Goal: Information Seeking & Learning: Learn about a topic

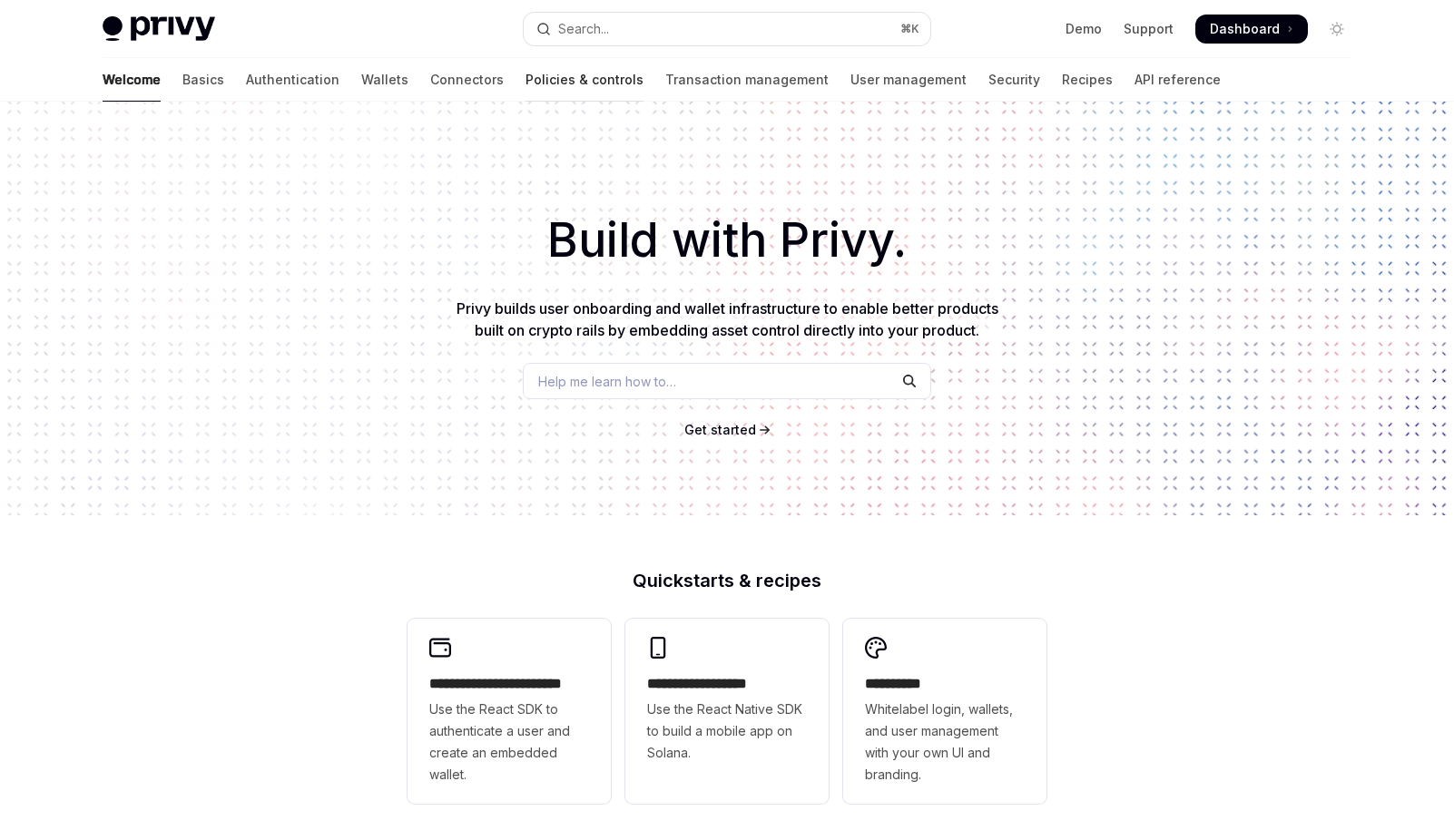
click at [526, 84] on link "Policies & controls" at bounding box center [585, 80] width 118 height 44
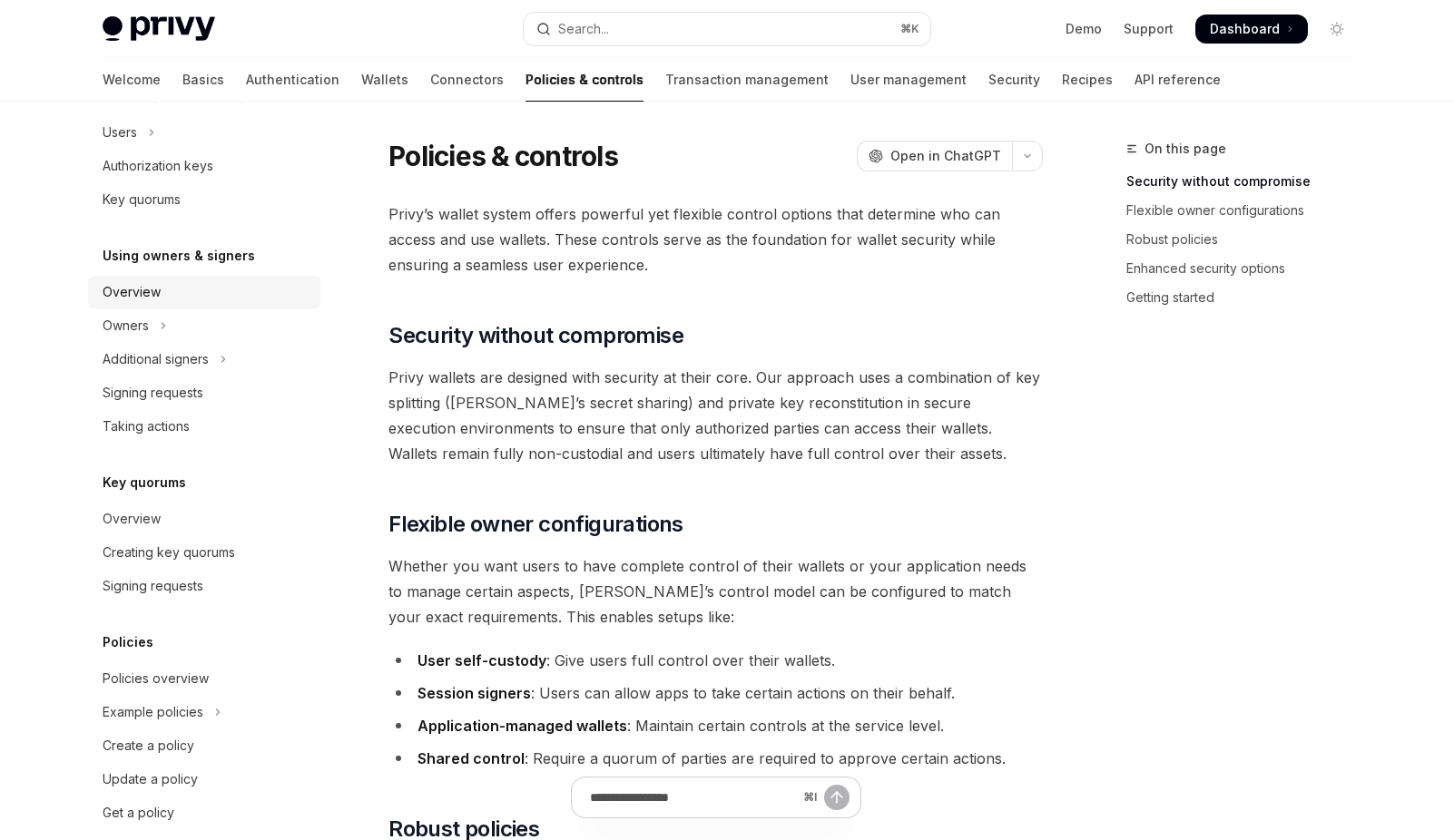
scroll to position [452, 0]
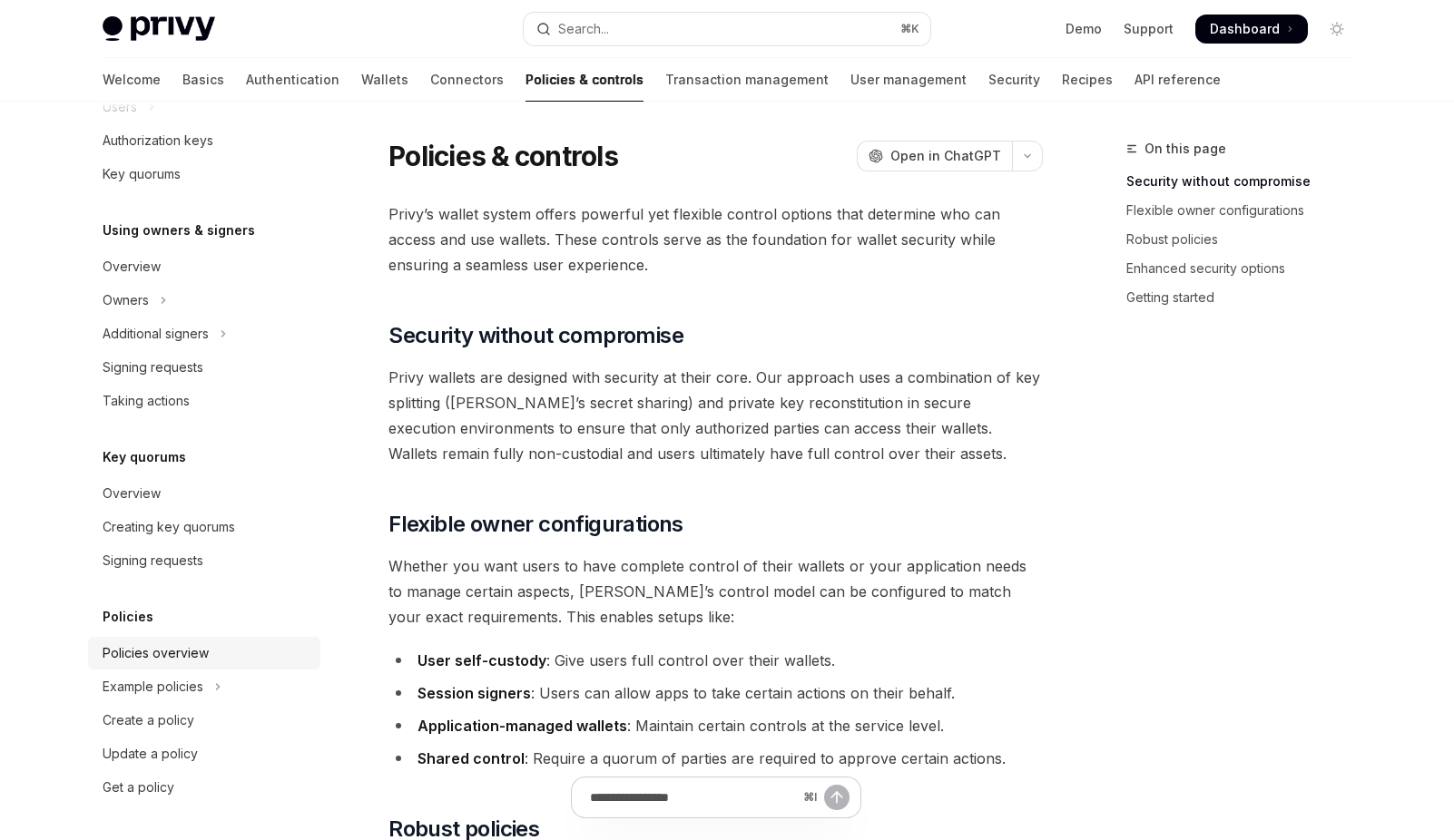
click at [189, 652] on div "Policies overview" at bounding box center [155, 654] width 106 height 22
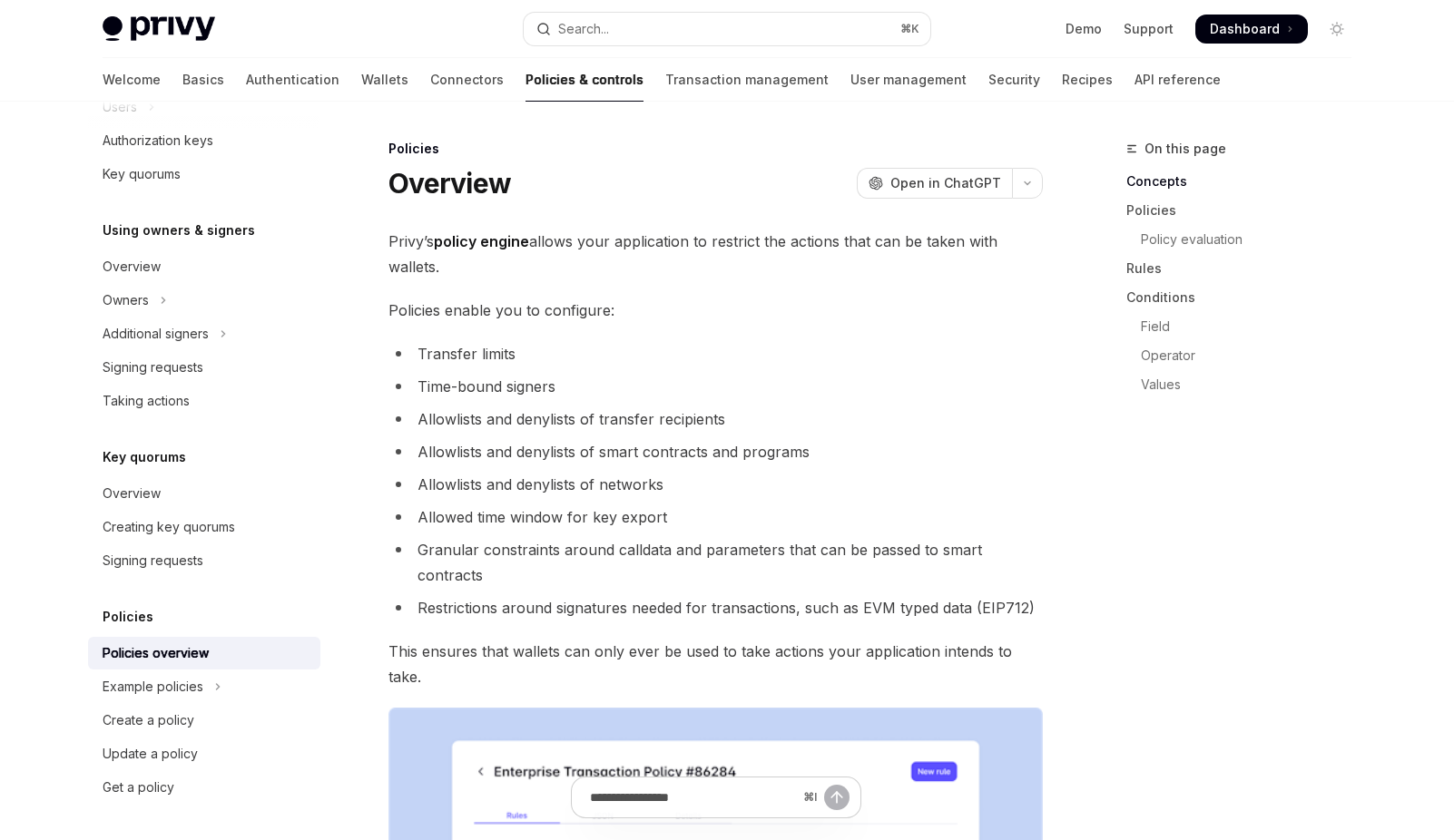
type textarea "*"
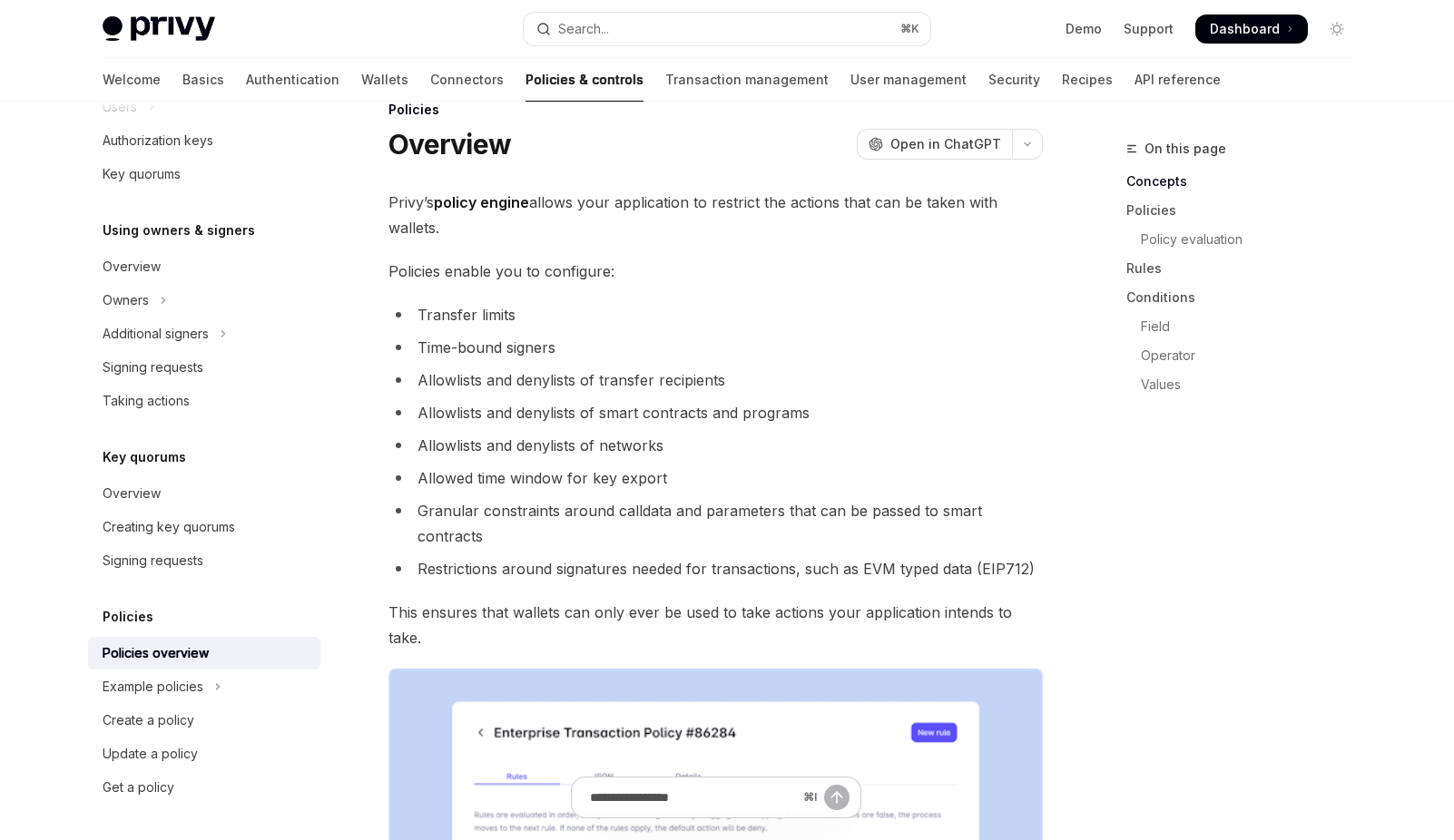
scroll to position [25, 0]
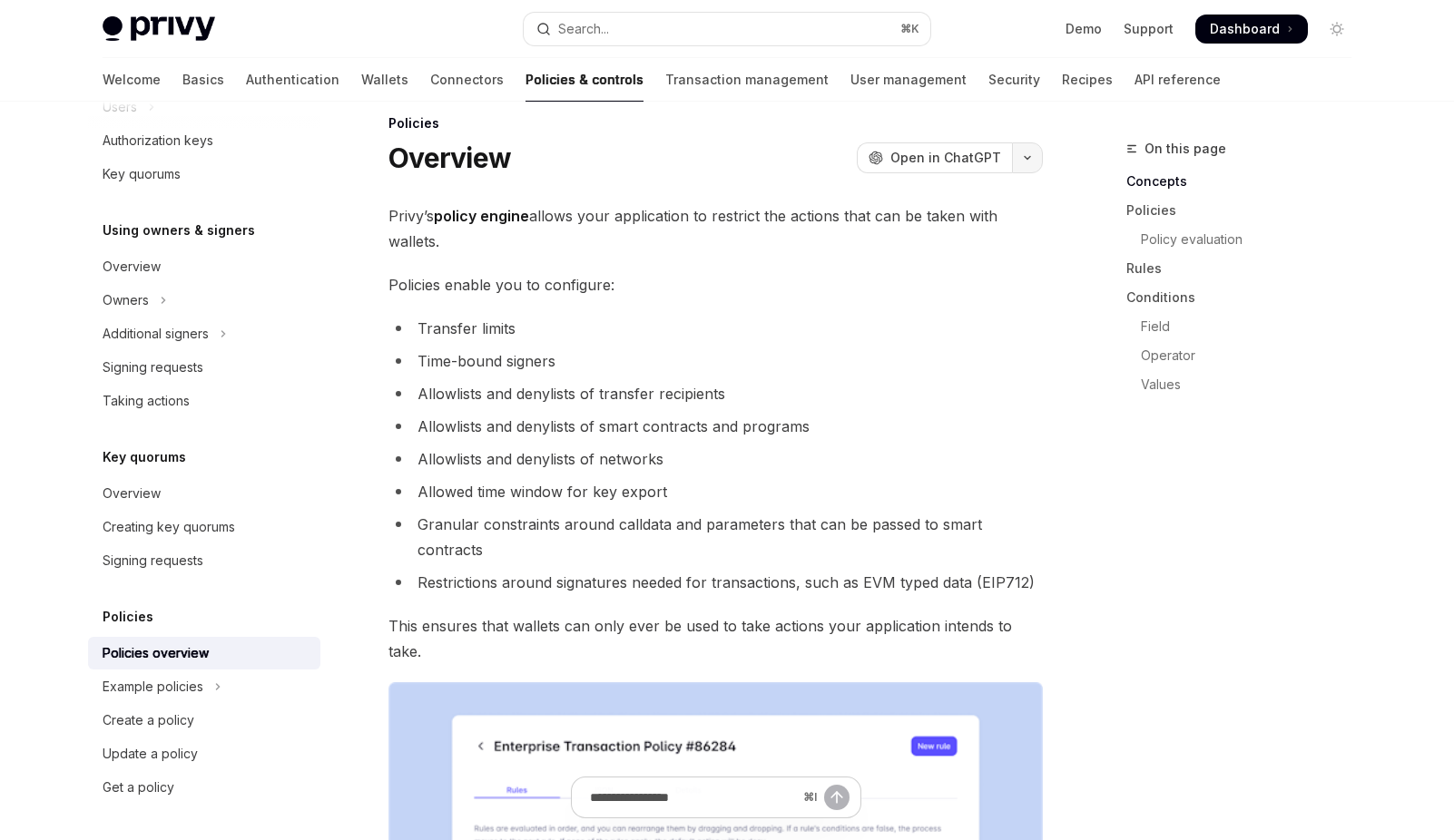
click at [1031, 155] on icon "button" at bounding box center [1027, 158] width 22 height 7
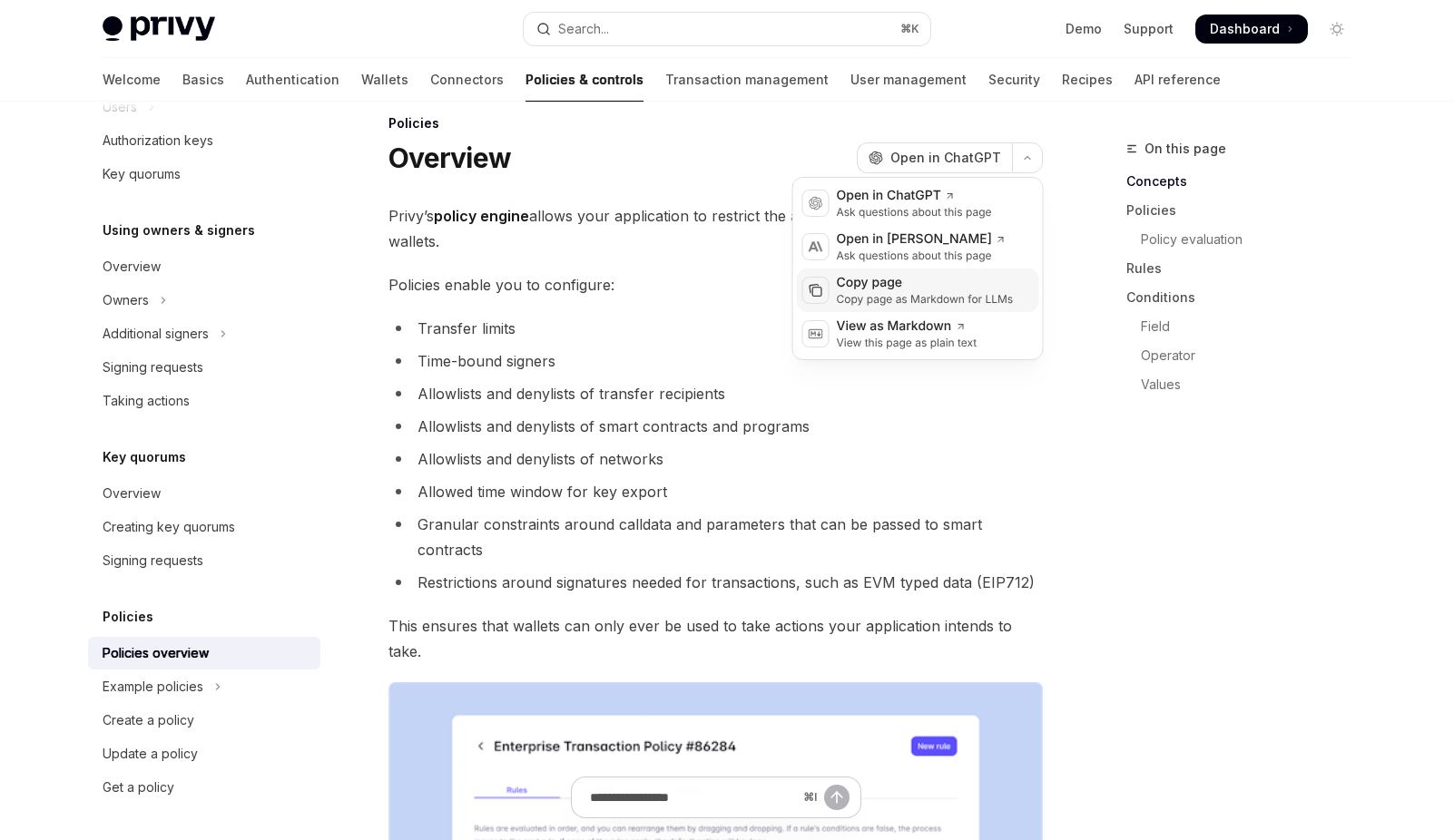
click at [941, 292] on div "Copy page as Markdown for LLMs" at bounding box center [925, 300] width 177 height 15
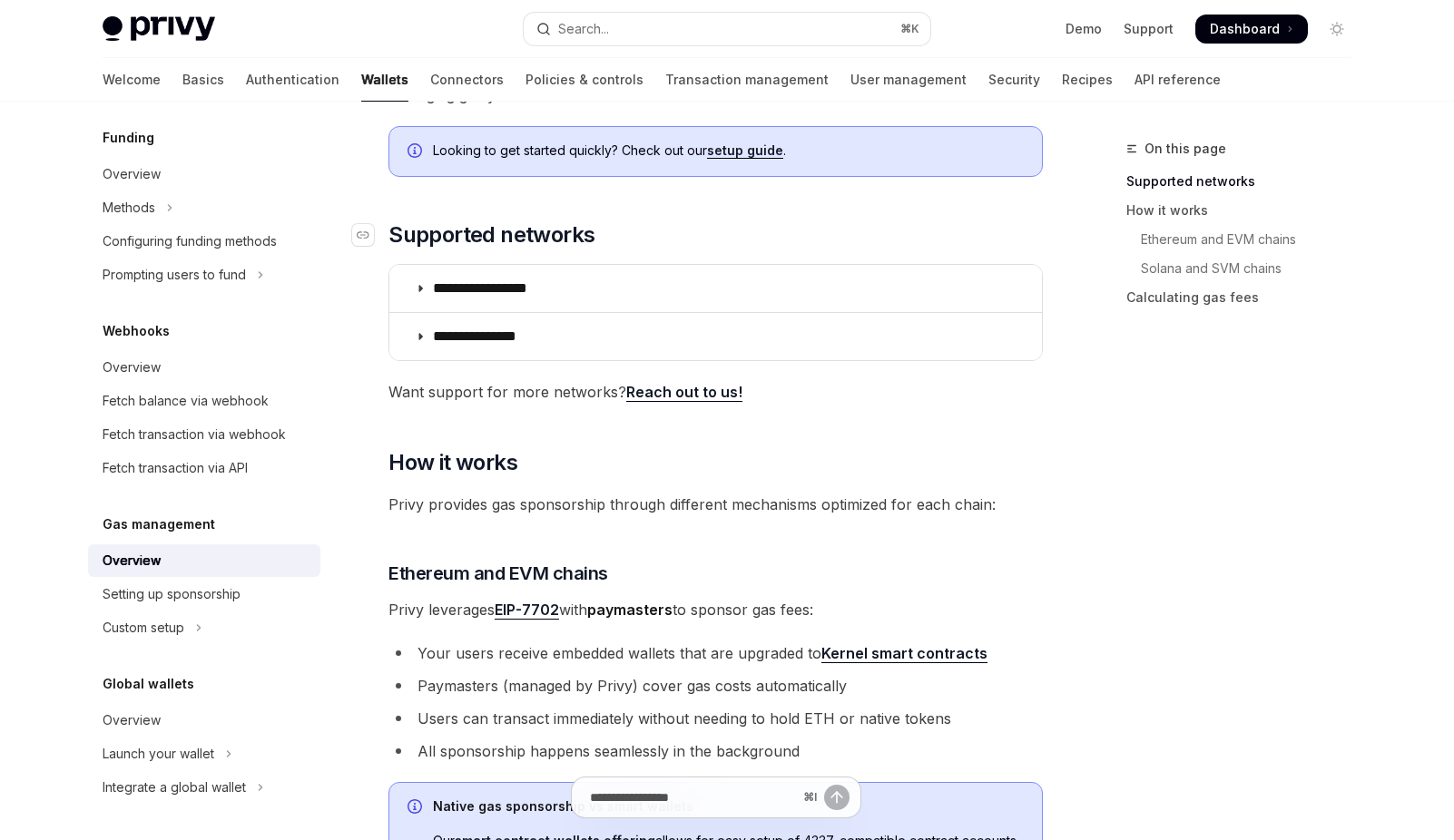
scroll to position [212, 0]
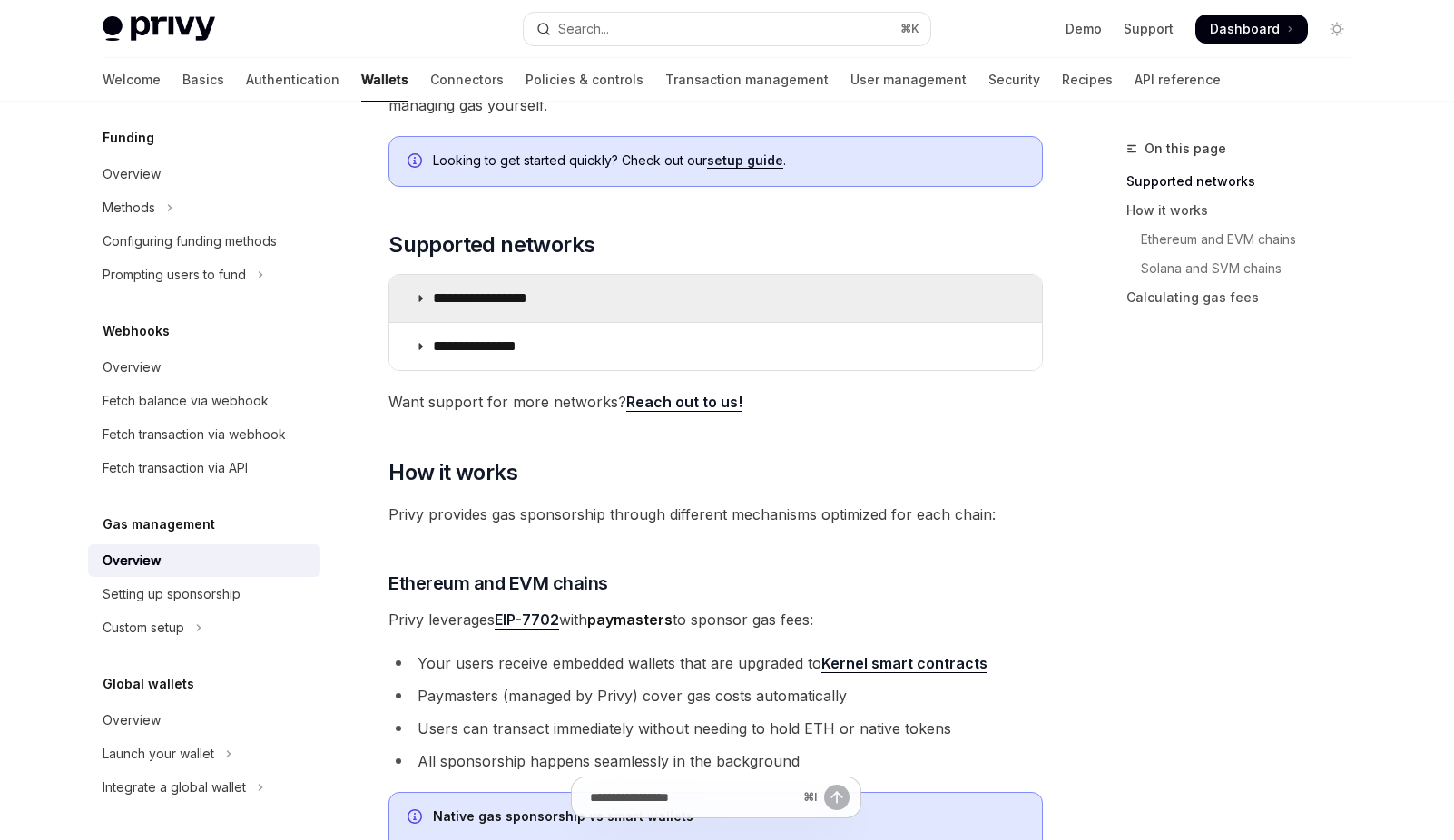
click at [416, 297] on icon at bounding box center [420, 299] width 11 height 11
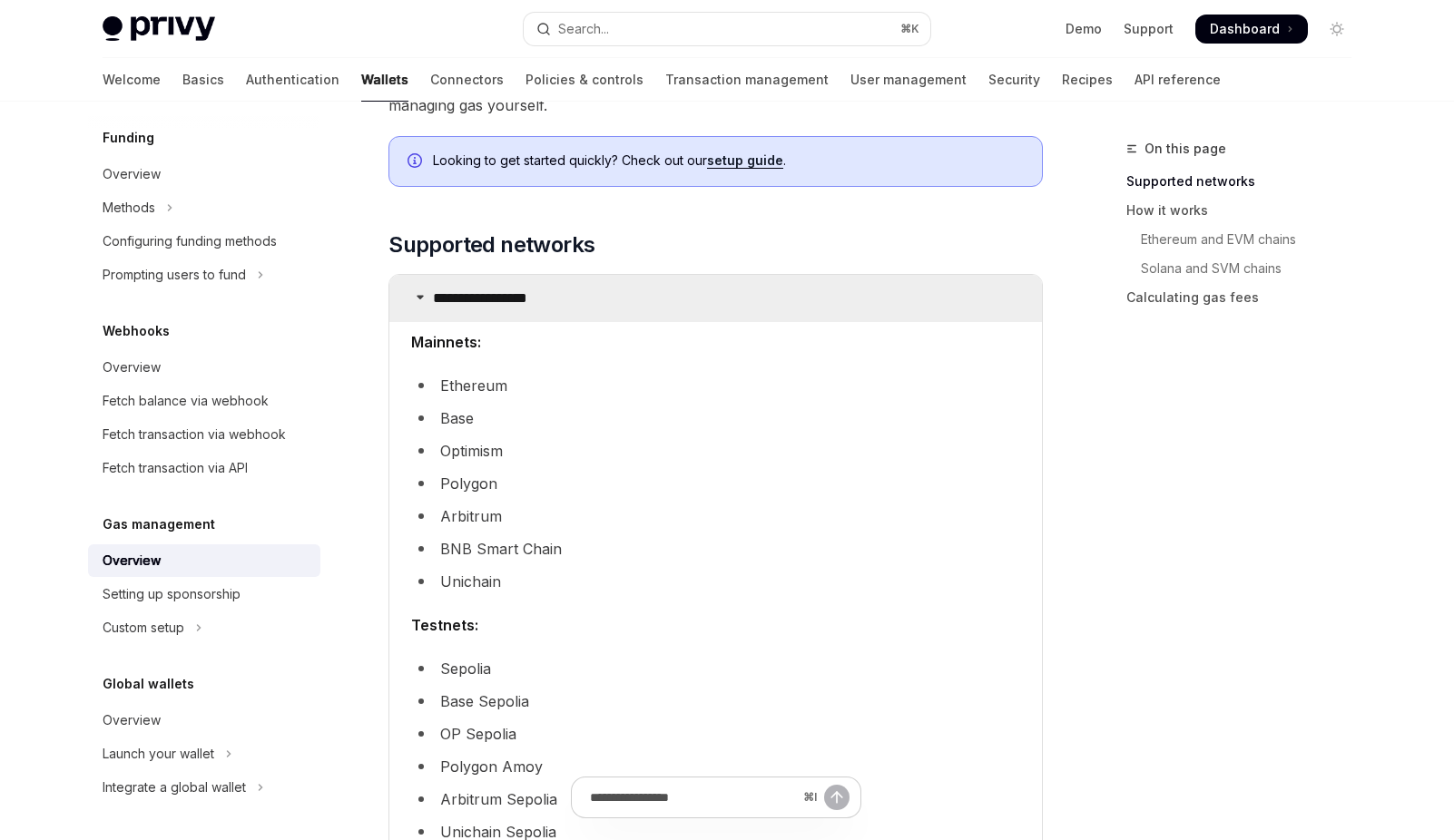
click at [416, 297] on icon at bounding box center [420, 297] width 11 height 11
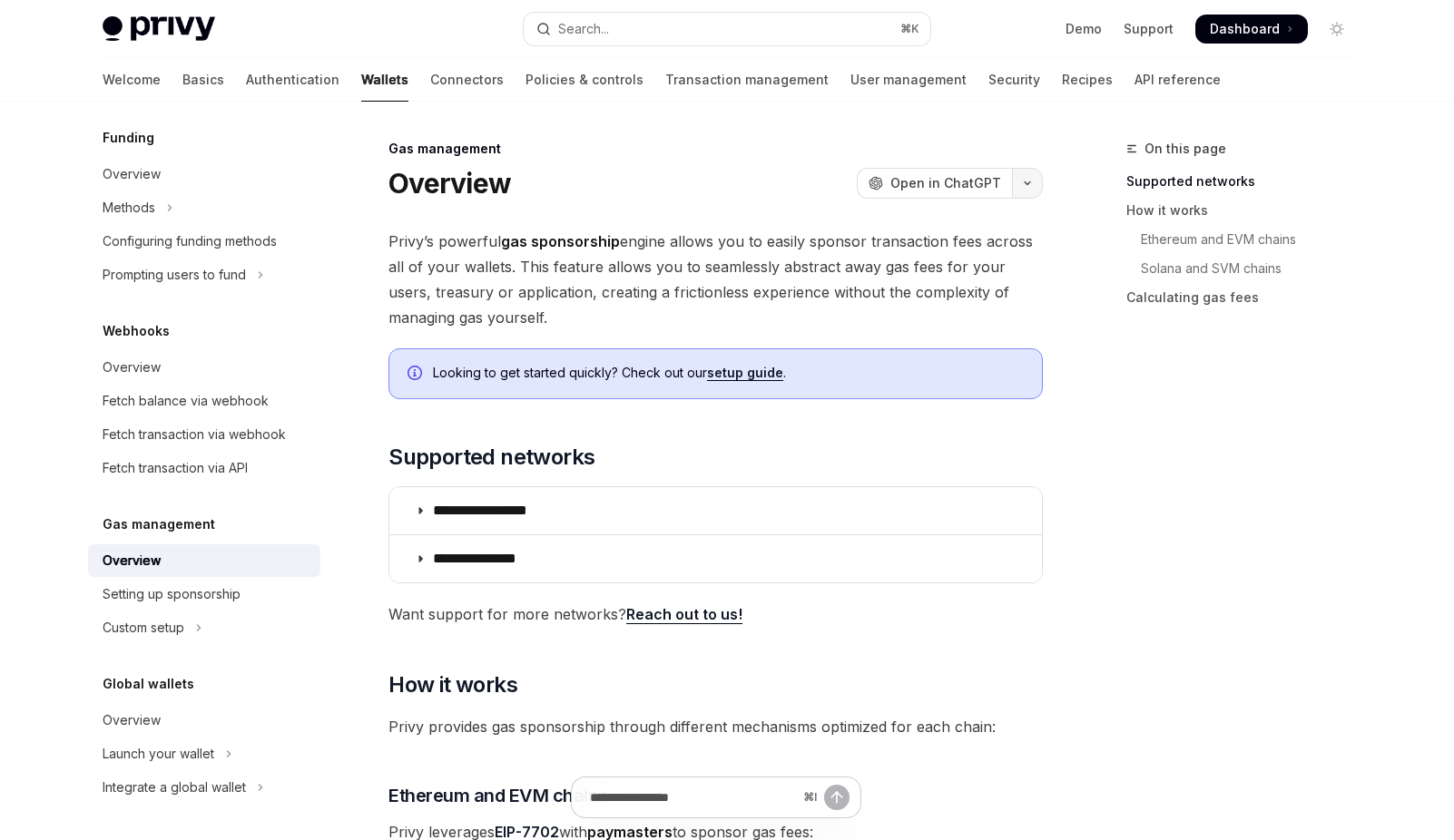
click at [1028, 189] on button "button" at bounding box center [1027, 183] width 31 height 31
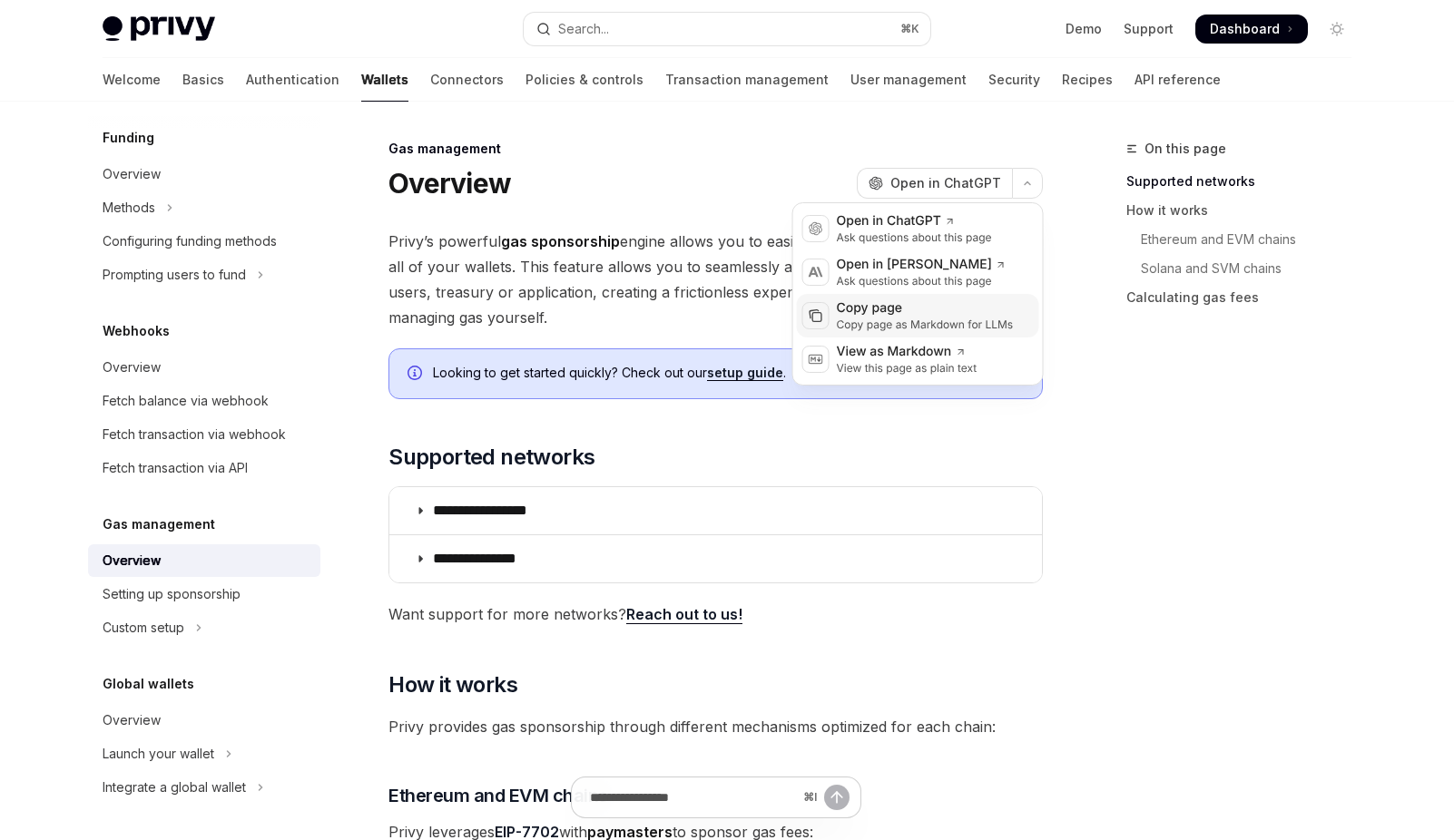
click at [958, 321] on div "Copy page as Markdown for LLMs" at bounding box center [925, 325] width 177 height 15
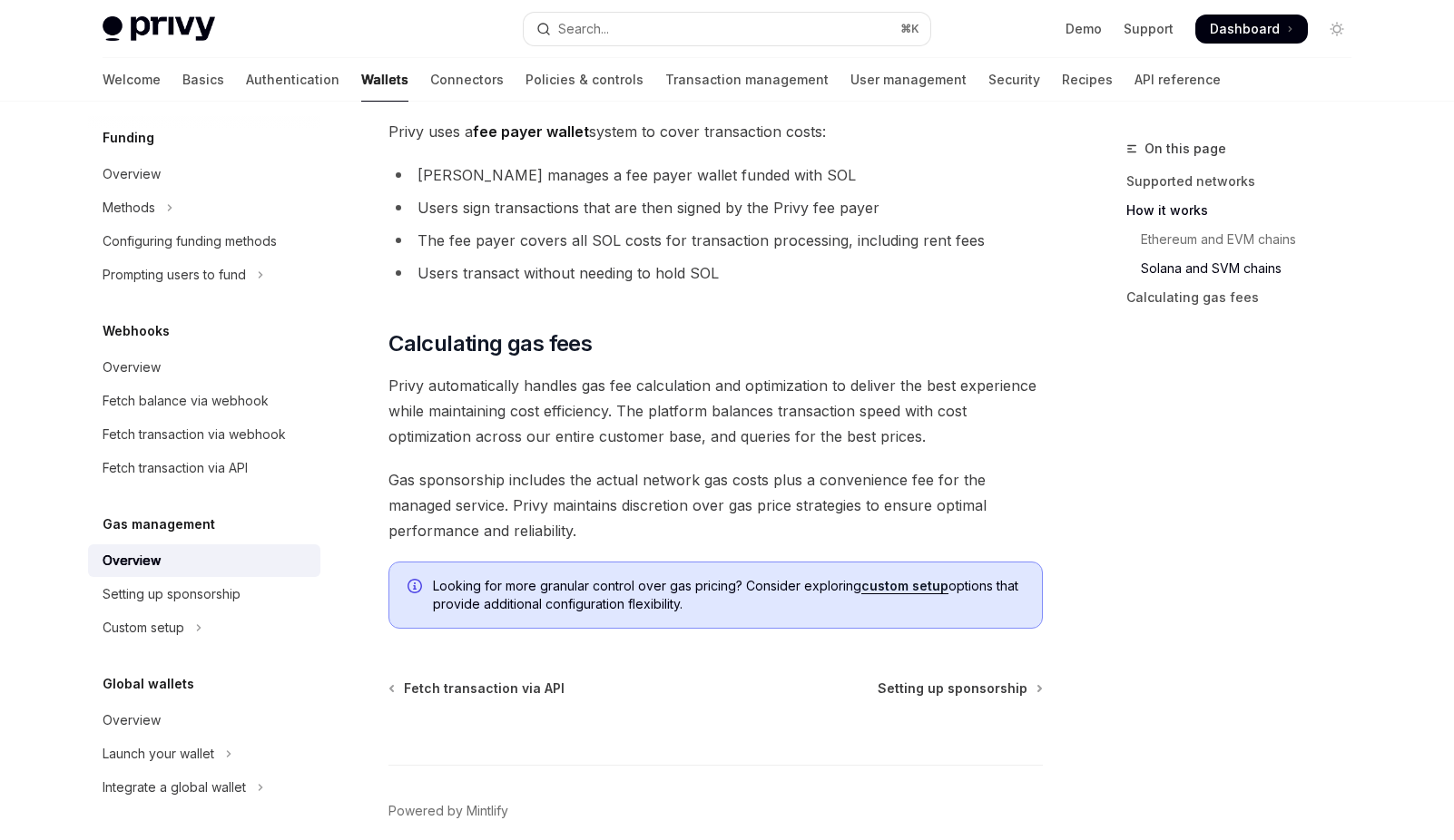
scroll to position [1250, 0]
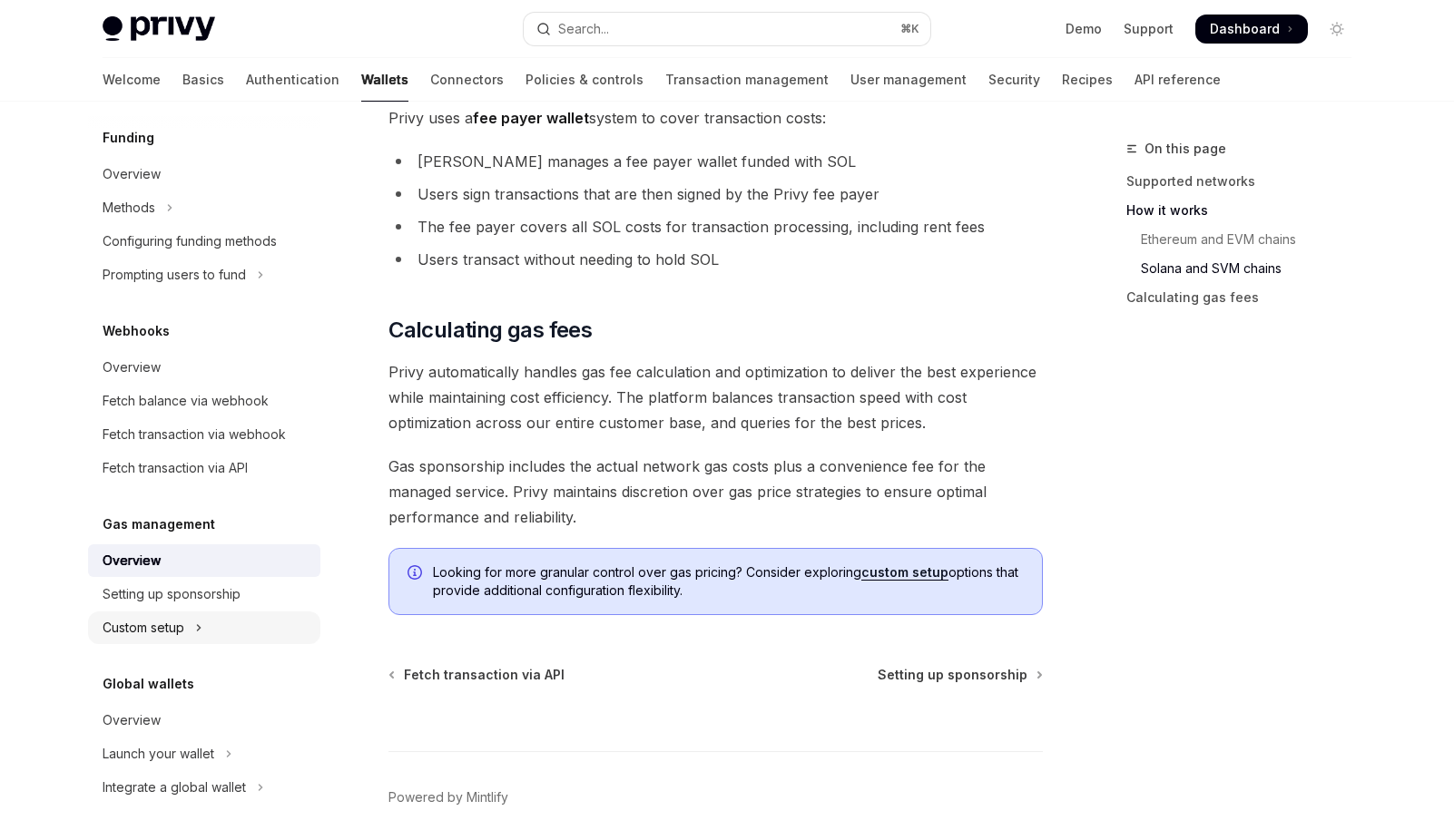
click at [137, 628] on div "Custom setup" at bounding box center [143, 628] width 82 height 22
type textarea "*"
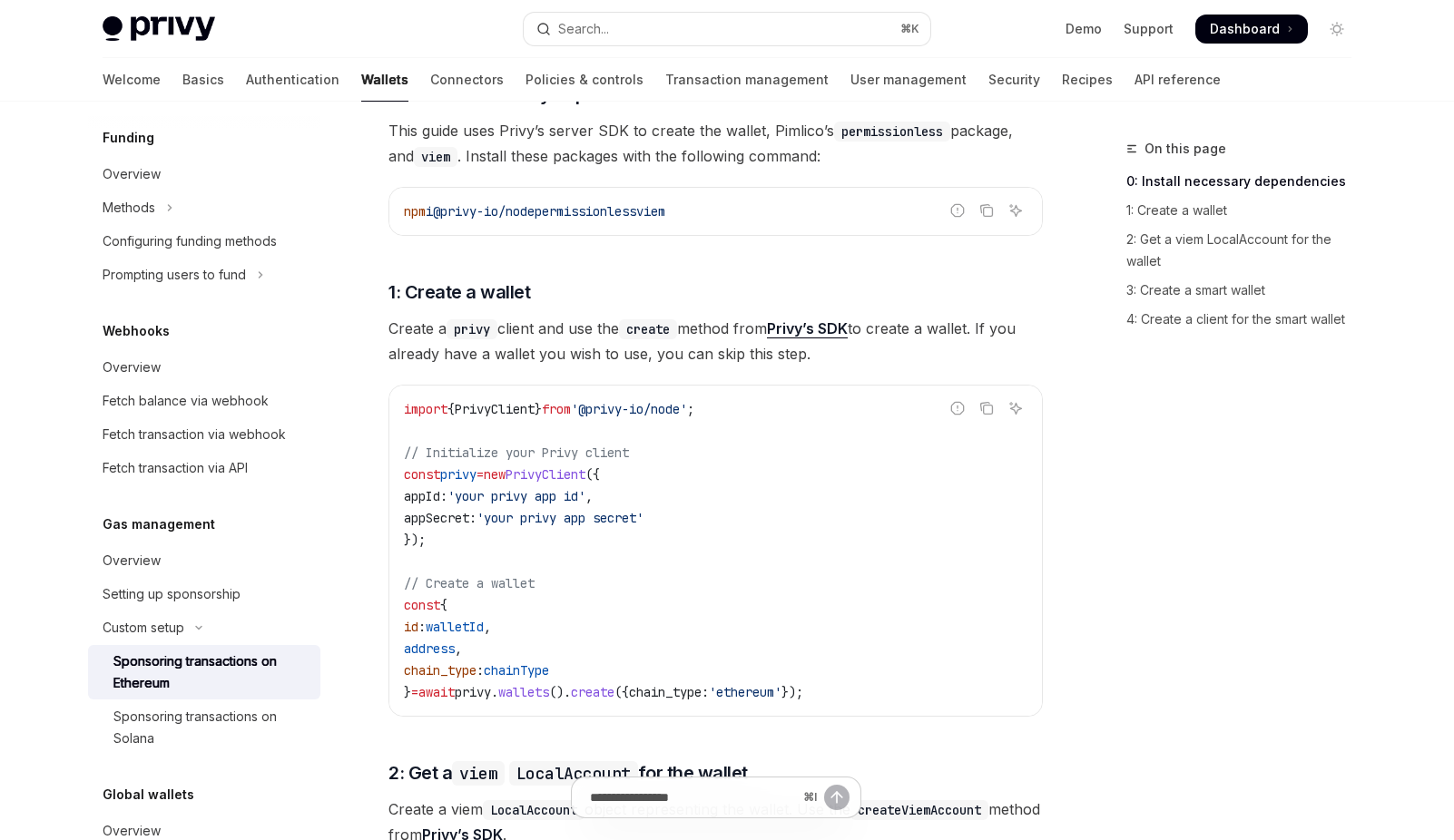
scroll to position [671, 0]
